Goal: Navigation & Orientation: Find specific page/section

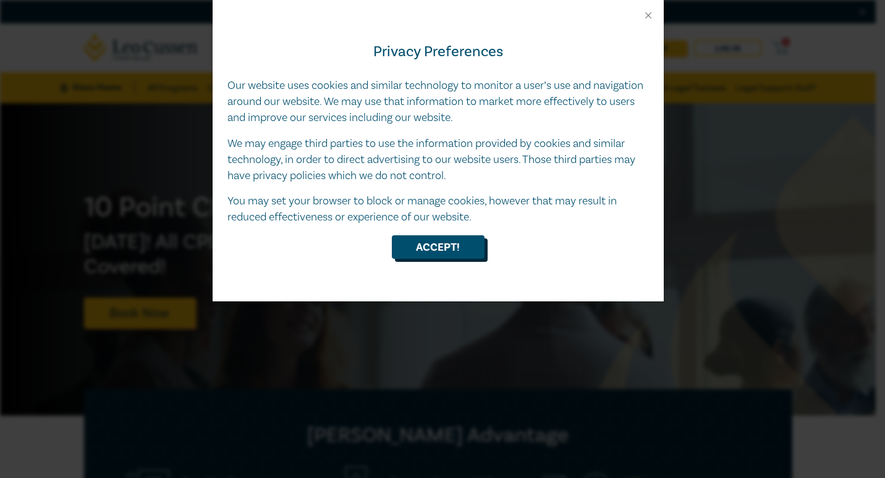
click at [449, 255] on button "Accept!" at bounding box center [438, 246] width 93 height 23
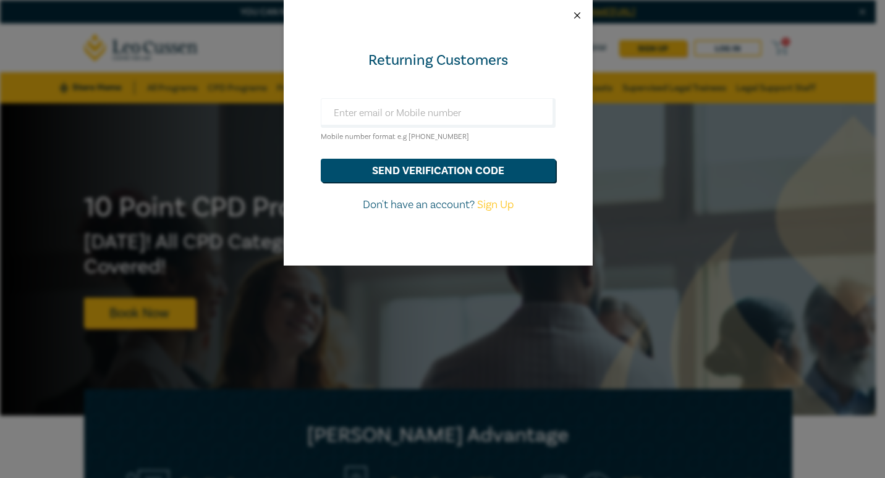
click at [573, 15] on button "Close" at bounding box center [577, 15] width 11 height 11
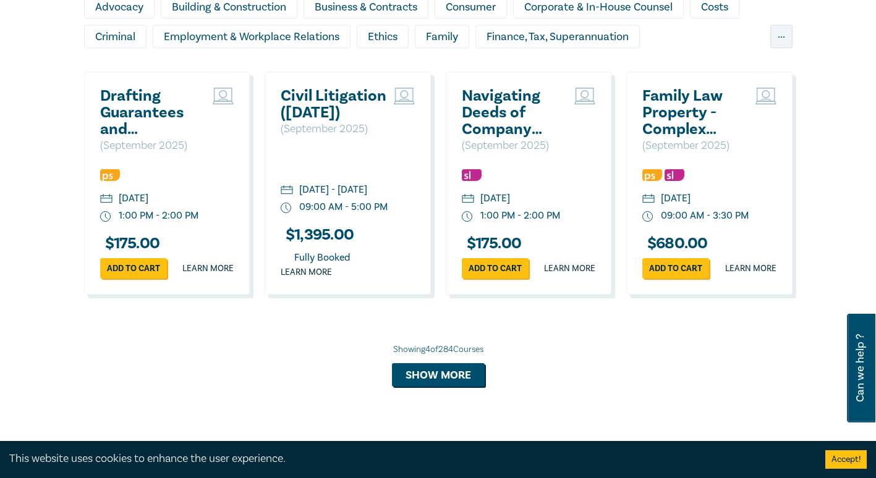
scroll to position [1018, 0]
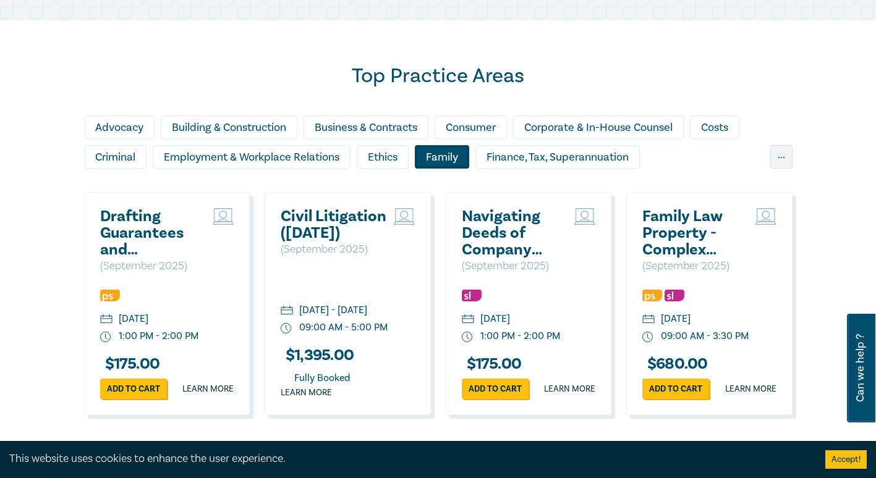
click at [436, 167] on div "Family" at bounding box center [442, 156] width 54 height 23
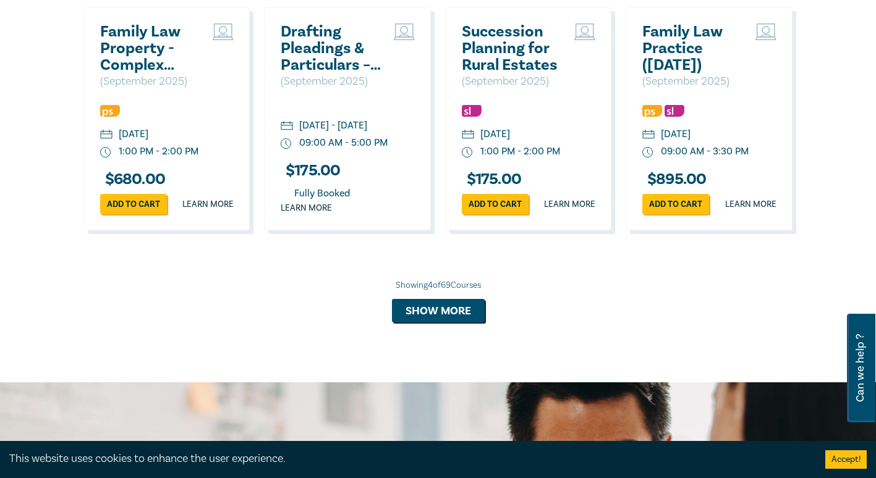
scroll to position [1203, 0]
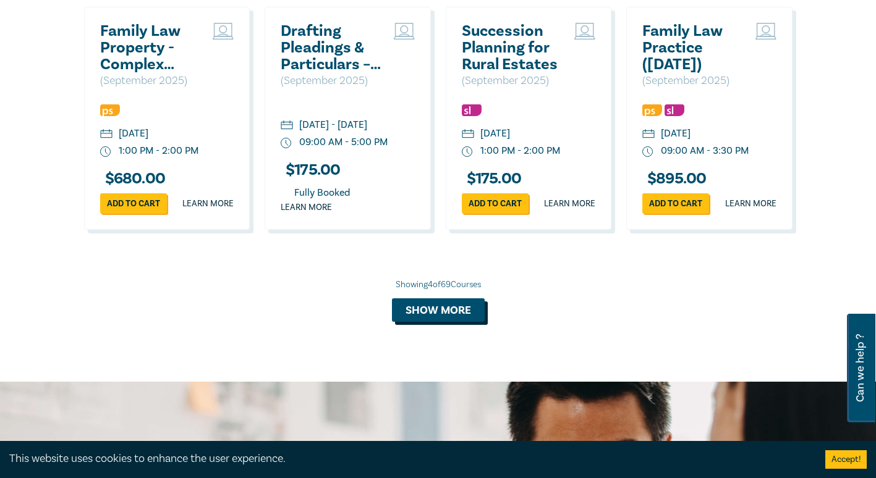
click at [407, 322] on button "Show more" at bounding box center [438, 310] width 93 height 23
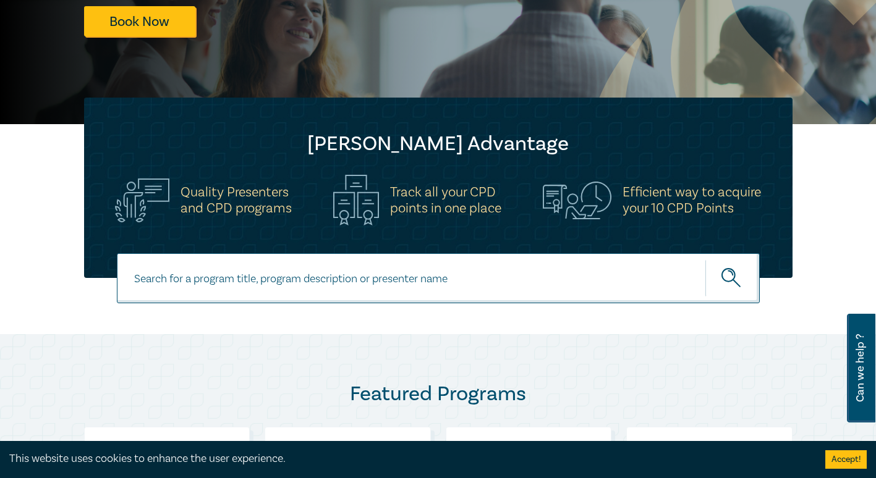
scroll to position [0, 0]
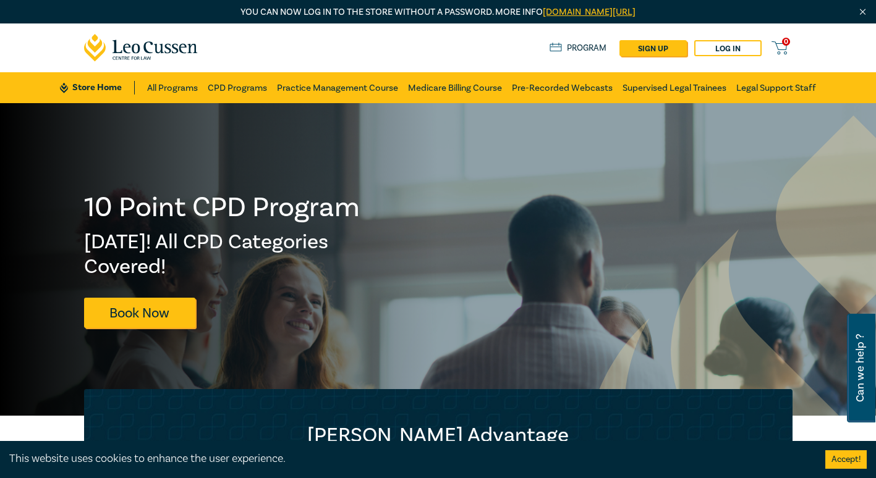
click at [582, 53] on link "Program" at bounding box center [577, 48] width 57 height 14
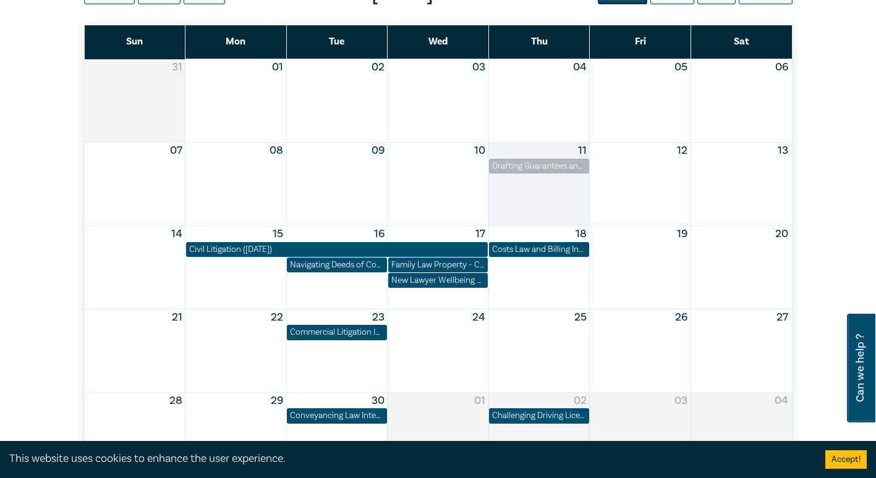
scroll to position [616, 0]
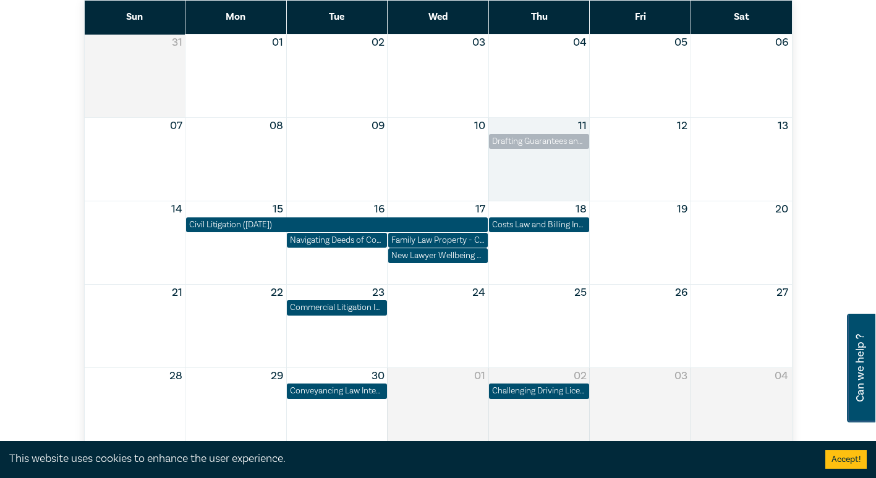
click at [534, 157] on div "Month View" at bounding box center [538, 159] width 101 height 83
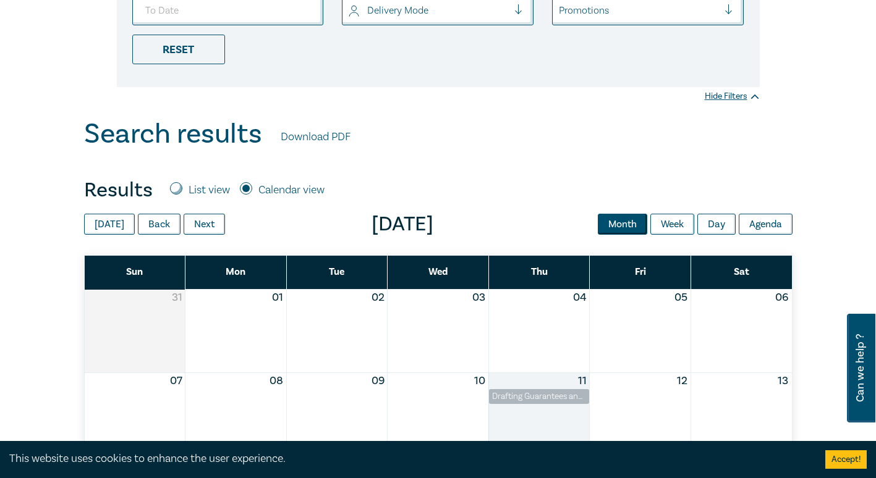
scroll to position [358, 0]
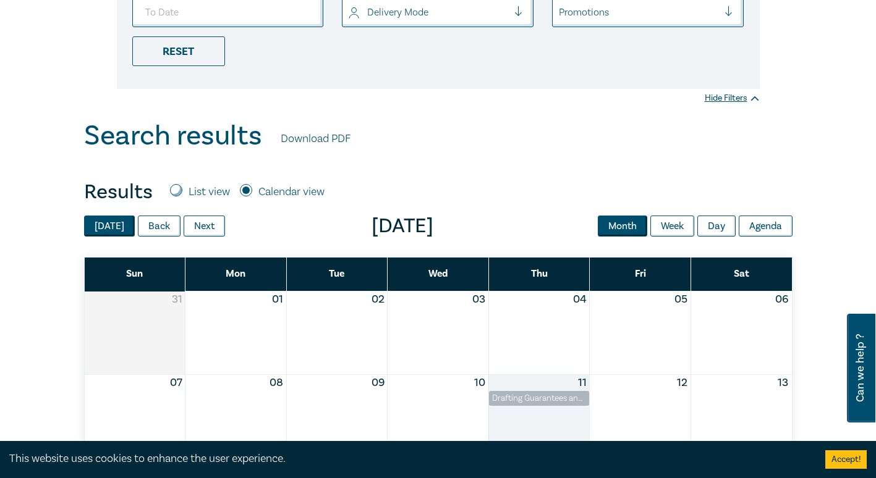
click at [117, 218] on button "[DATE]" at bounding box center [109, 226] width 51 height 21
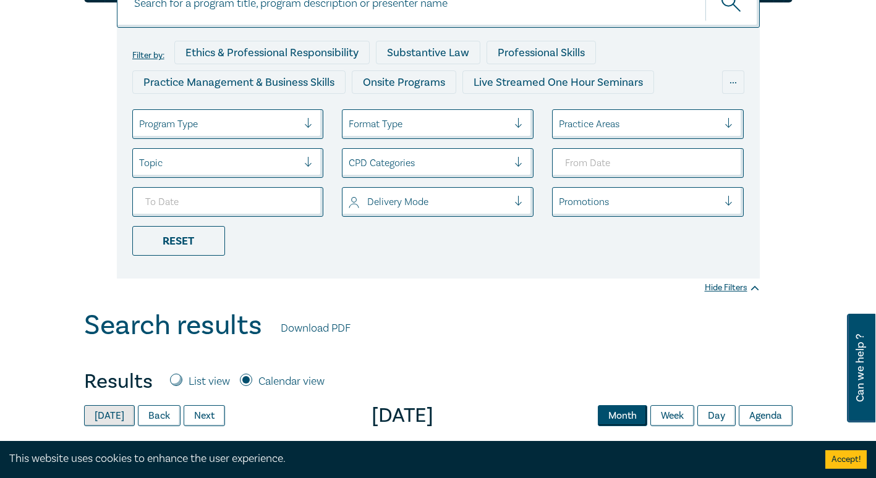
scroll to position [0, 0]
